Goal: Find specific page/section: Find specific page/section

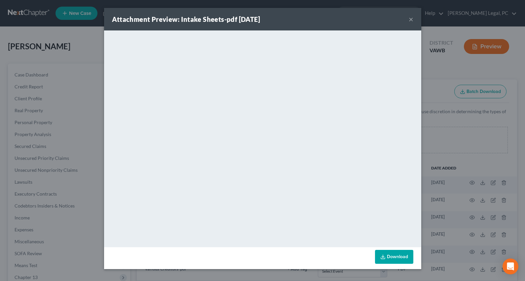
select select "0"
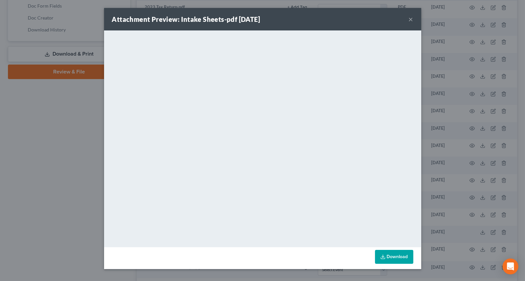
click at [411, 17] on button "×" at bounding box center [411, 19] width 5 height 8
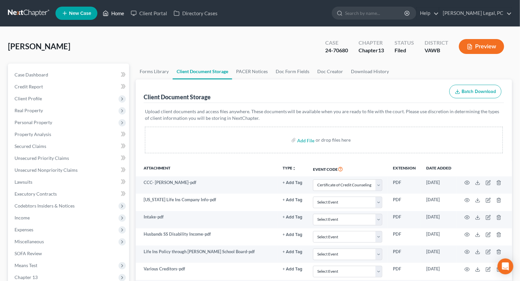
click at [110, 13] on link "Home" at bounding box center [113, 13] width 28 height 12
click at [110, 12] on link "Home" at bounding box center [113, 13] width 28 height 12
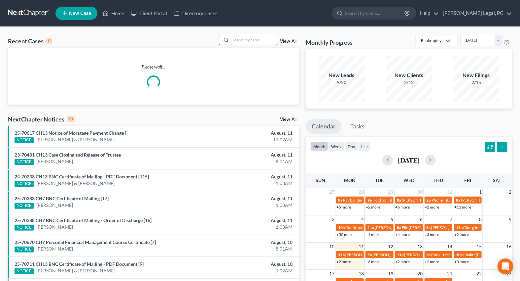
click at [246, 40] on input "search" at bounding box center [254, 40] width 46 height 10
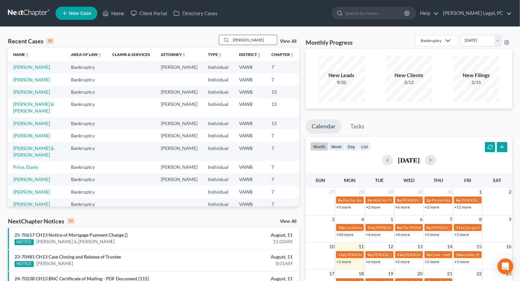
type input "[PERSON_NAME]"
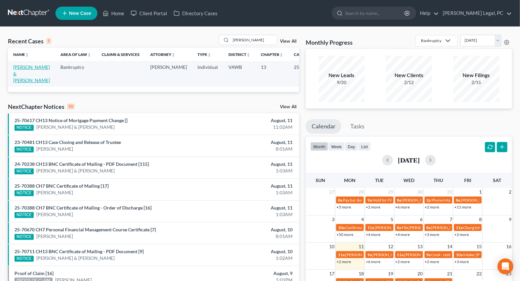
click at [20, 73] on link "[PERSON_NAME] & [PERSON_NAME]" at bounding box center [31, 73] width 37 height 19
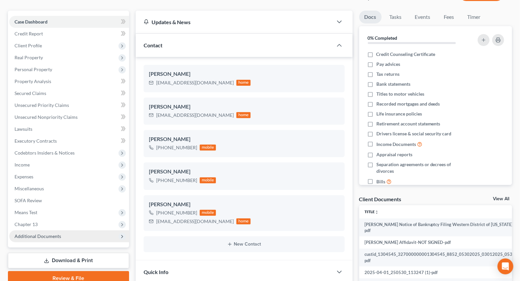
scroll to position [142, 0]
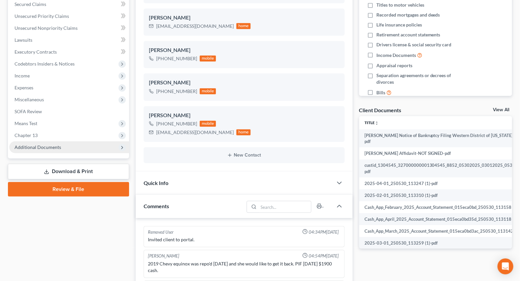
click at [36, 142] on span "Additional Documents" at bounding box center [69, 147] width 120 height 12
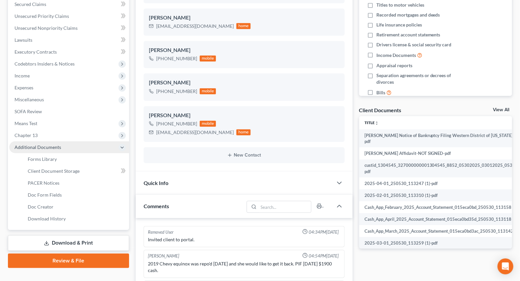
scroll to position [325, 0]
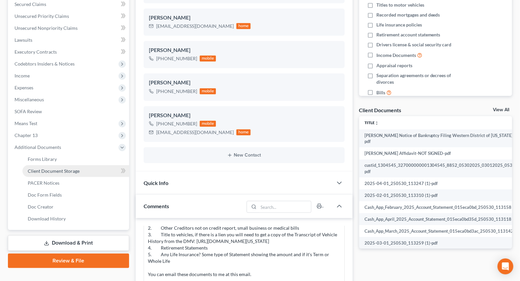
click at [48, 173] on link "Client Document Storage" at bounding box center [75, 171] width 107 height 12
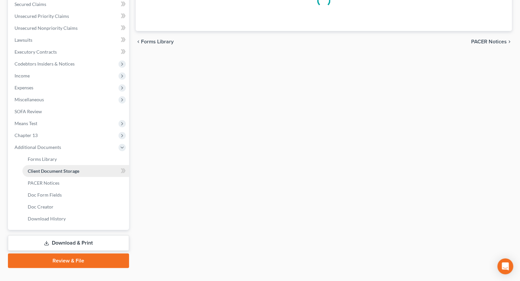
scroll to position [52, 0]
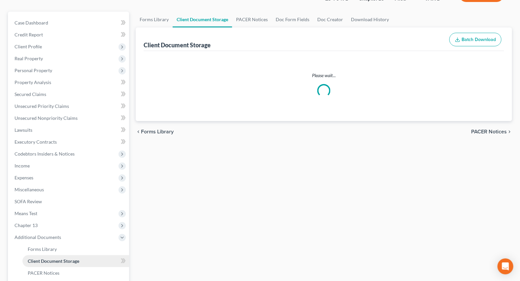
select select "0"
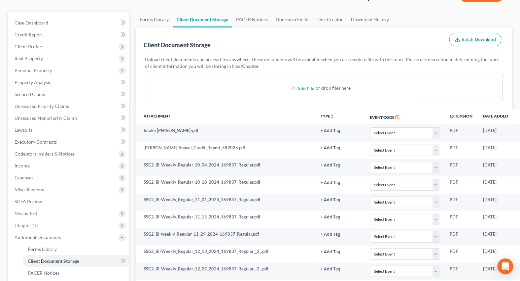
scroll to position [0, 0]
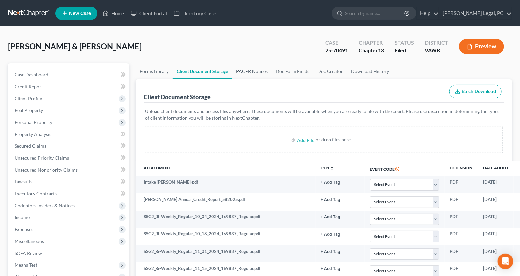
click at [236, 65] on link "PACER Notices" at bounding box center [252, 71] width 40 height 16
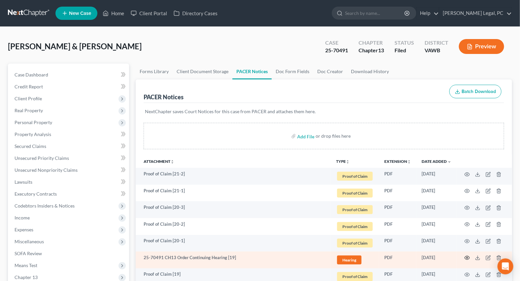
click at [466, 256] on icon "button" at bounding box center [467, 257] width 5 height 5
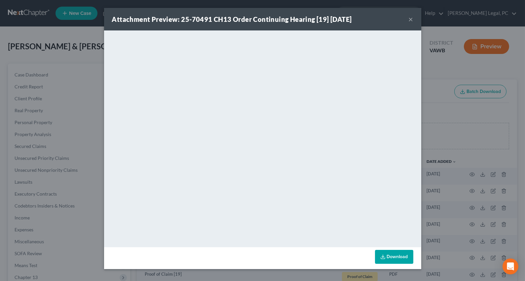
click at [410, 15] on button "×" at bounding box center [411, 19] width 5 height 8
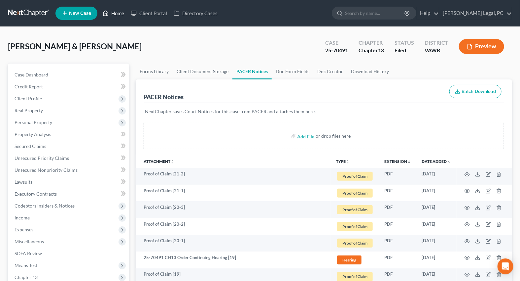
click at [109, 16] on link "Home" at bounding box center [113, 13] width 28 height 12
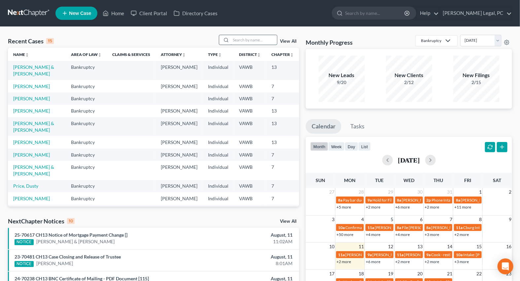
click at [244, 39] on input "search" at bounding box center [254, 40] width 46 height 10
type input "trail"
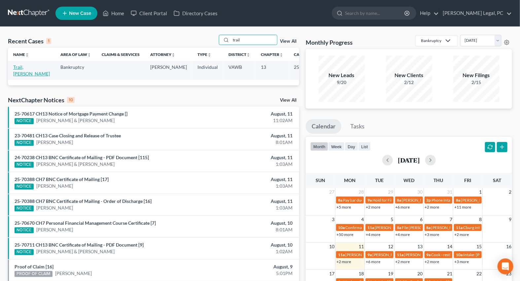
click at [19, 66] on link "Trail, [PERSON_NAME]" at bounding box center [31, 70] width 37 height 12
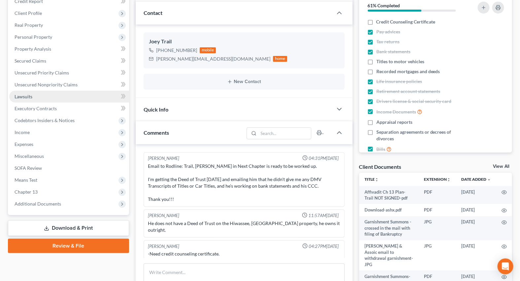
scroll to position [306, 0]
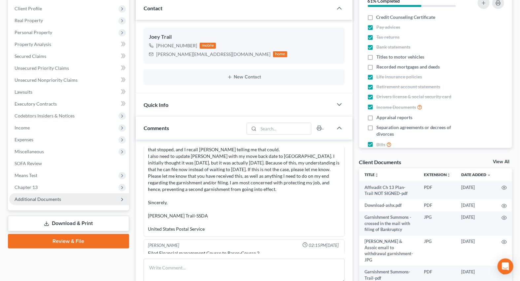
click at [35, 198] on span "Additional Documents" at bounding box center [38, 199] width 47 height 6
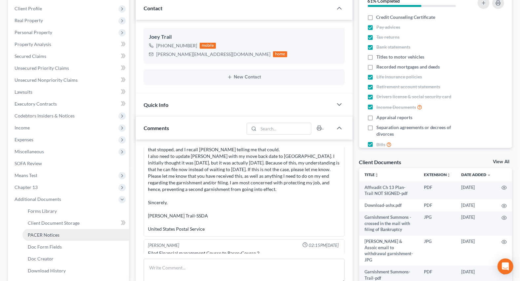
click at [47, 237] on link "PACER Notices" at bounding box center [75, 235] width 107 height 12
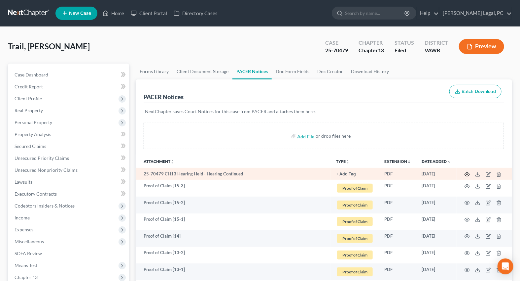
click at [468, 174] on circle "button" at bounding box center [467, 173] width 1 height 1
